Goal: Information Seeking & Learning: Check status

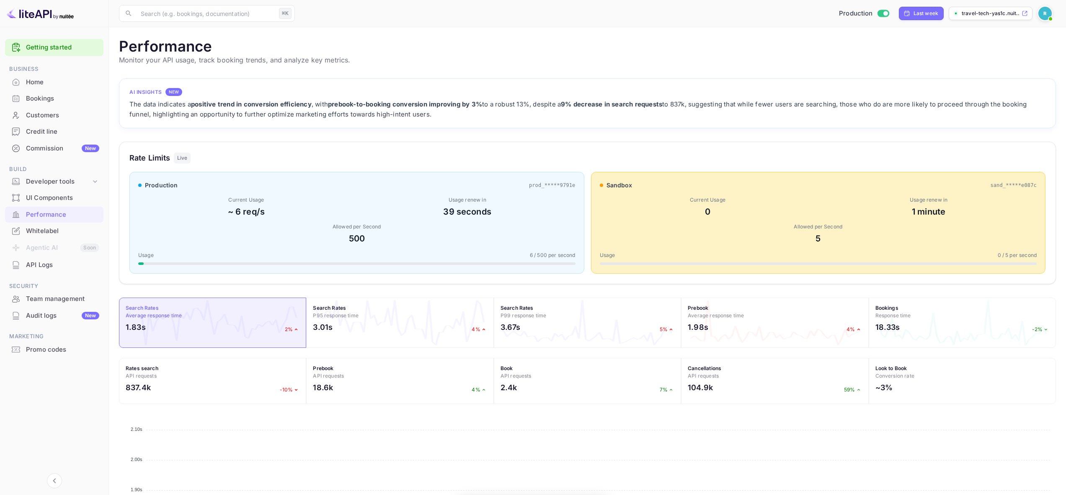
scroll to position [209, 931]
